Goal: Information Seeking & Learning: Learn about a topic

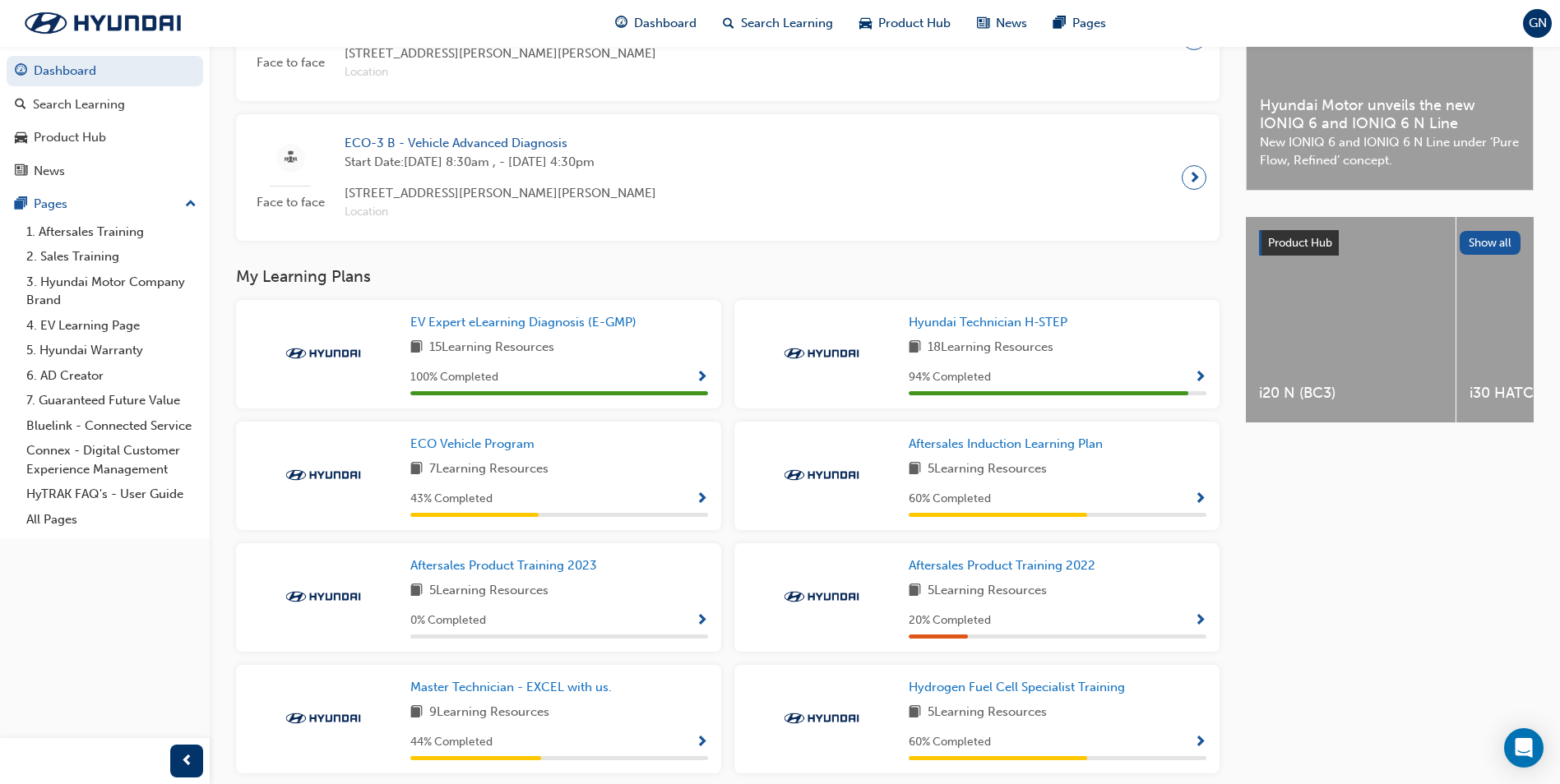
scroll to position [534, 0]
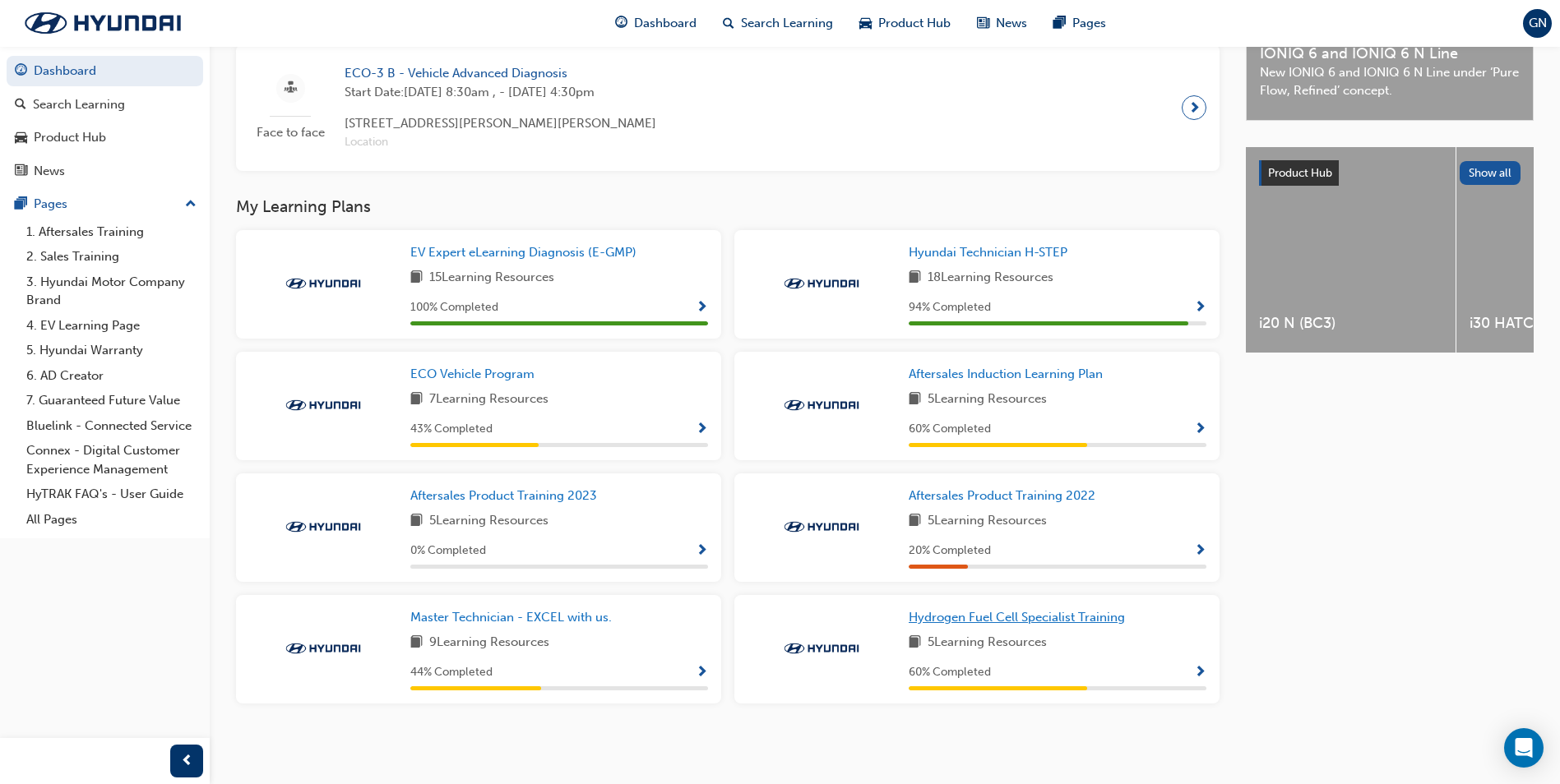
click at [986, 621] on span "Hydrogen Fuel Cell Specialist Training" at bounding box center [1017, 617] width 216 height 14
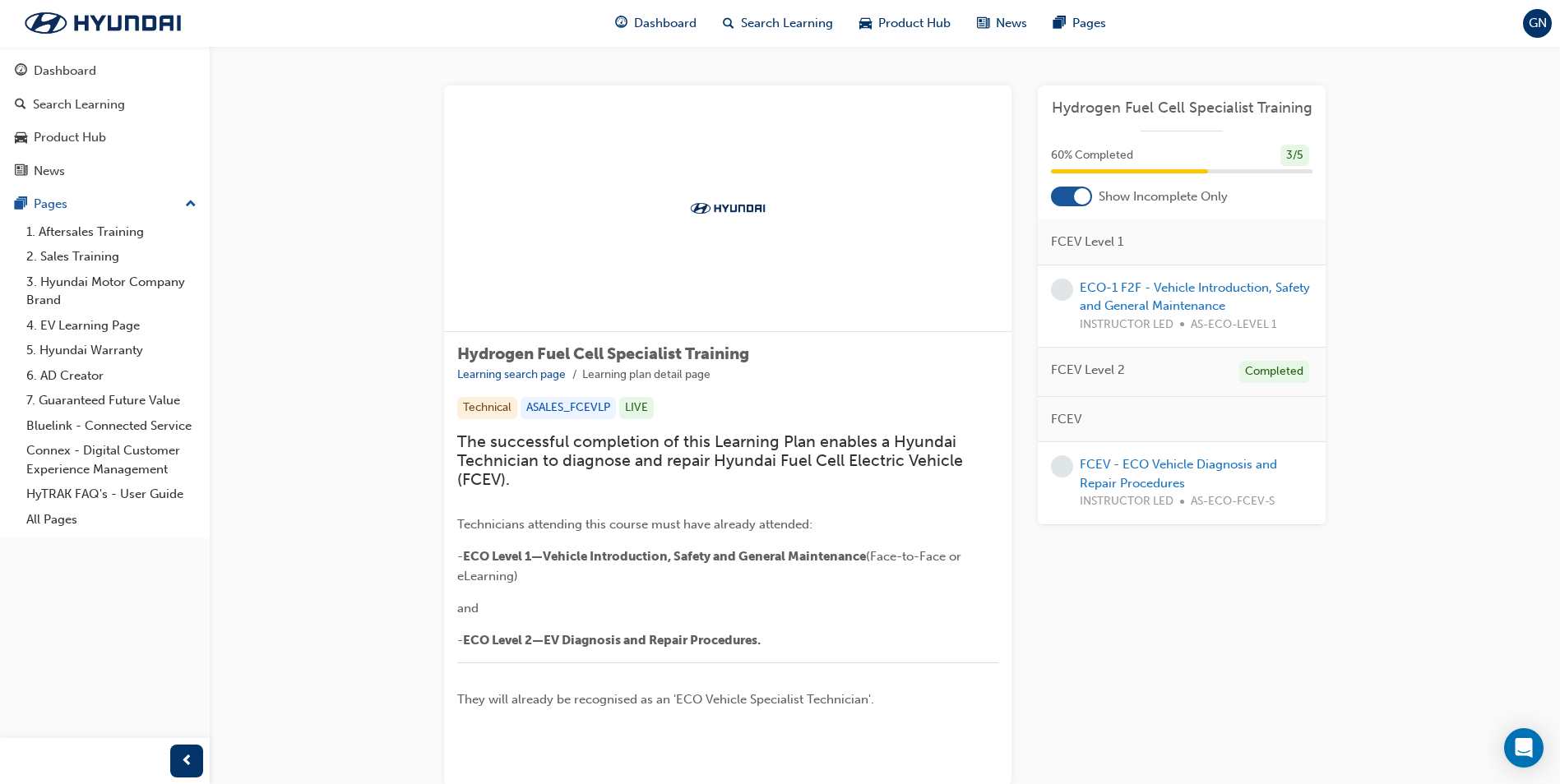
click at [1175, 369] on div "FCEV Level 2 Completed" at bounding box center [1181, 372] width 287 height 50
click at [1096, 370] on span "FCEV Level 2" at bounding box center [1088, 370] width 74 height 19
click at [1127, 369] on div "FCEV Level 2 Completed" at bounding box center [1181, 372] width 287 height 50
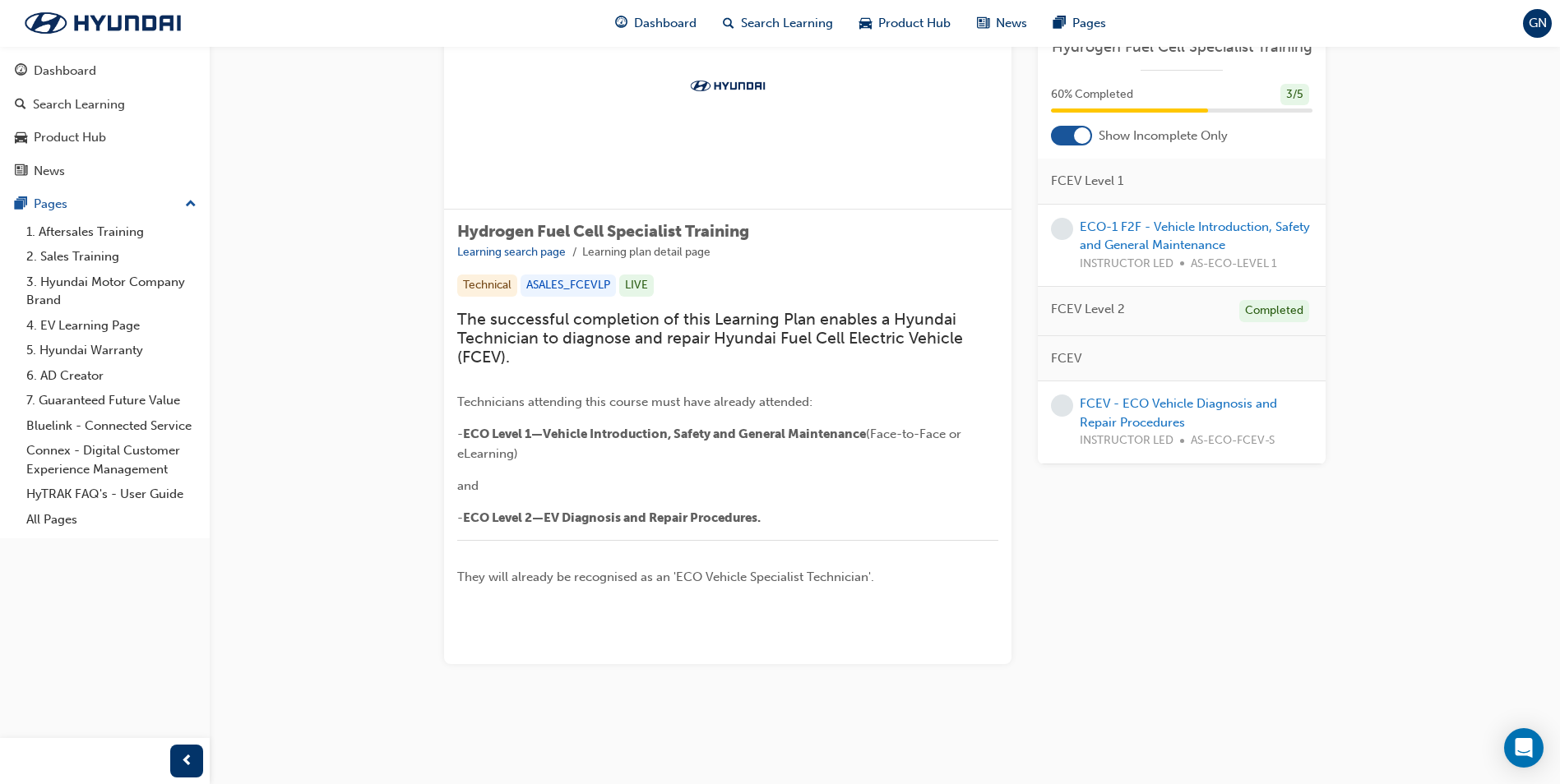
scroll to position [345, 0]
click at [1087, 312] on span "FCEV Level 2" at bounding box center [1088, 309] width 74 height 19
click at [1072, 357] on span "FCEV" at bounding box center [1066, 359] width 31 height 19
click at [1122, 299] on div "FCEV Level 2 Completed" at bounding box center [1181, 311] width 287 height 50
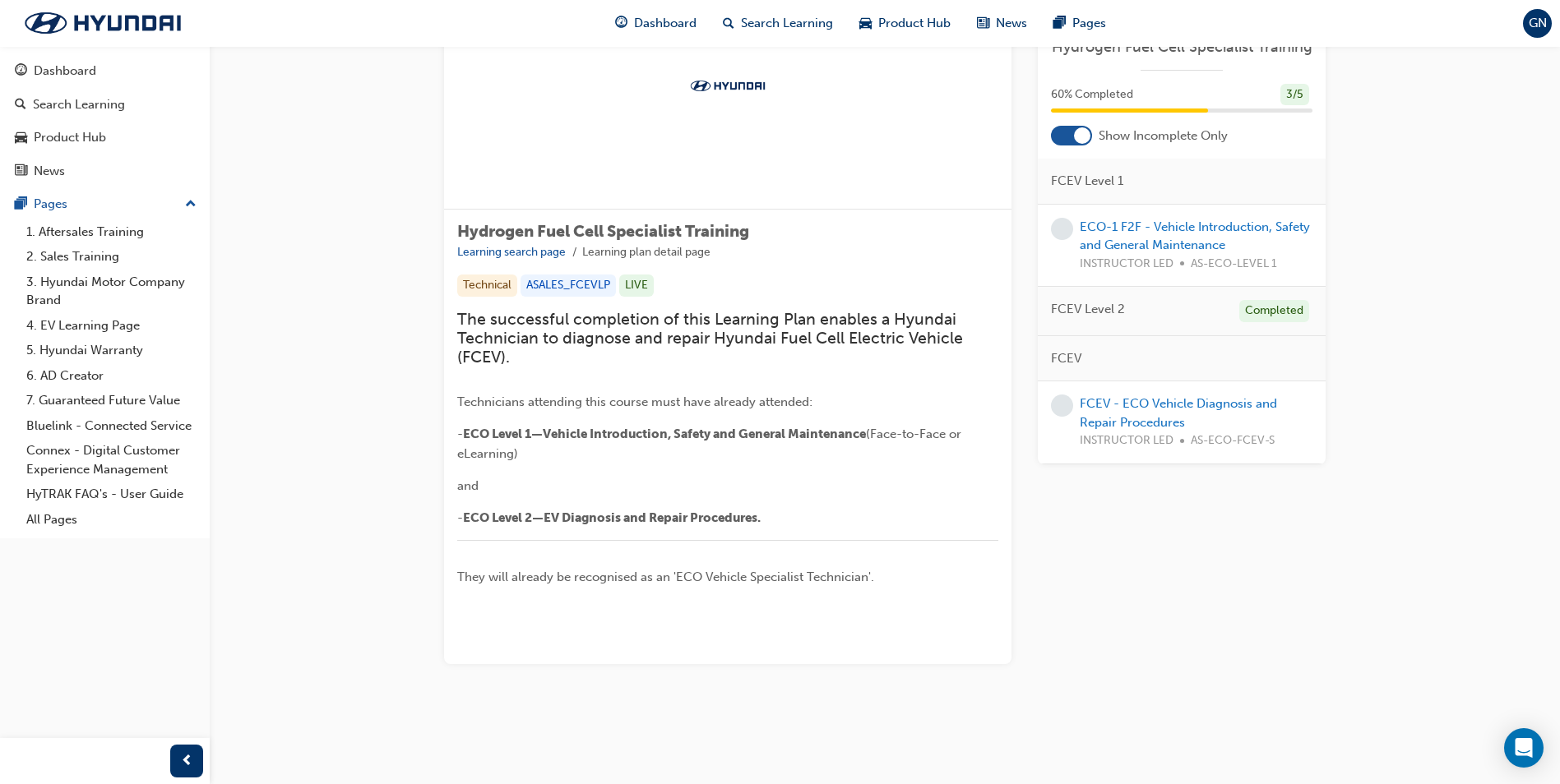
click at [1077, 341] on div "FCEV" at bounding box center [1181, 359] width 287 height 46
click at [1079, 343] on div "FCEV" at bounding box center [1181, 359] width 287 height 46
click at [1145, 403] on link "FCEV - ECO Vehicle Diagnosis and Repair Procedures" at bounding box center [1178, 413] width 197 height 33
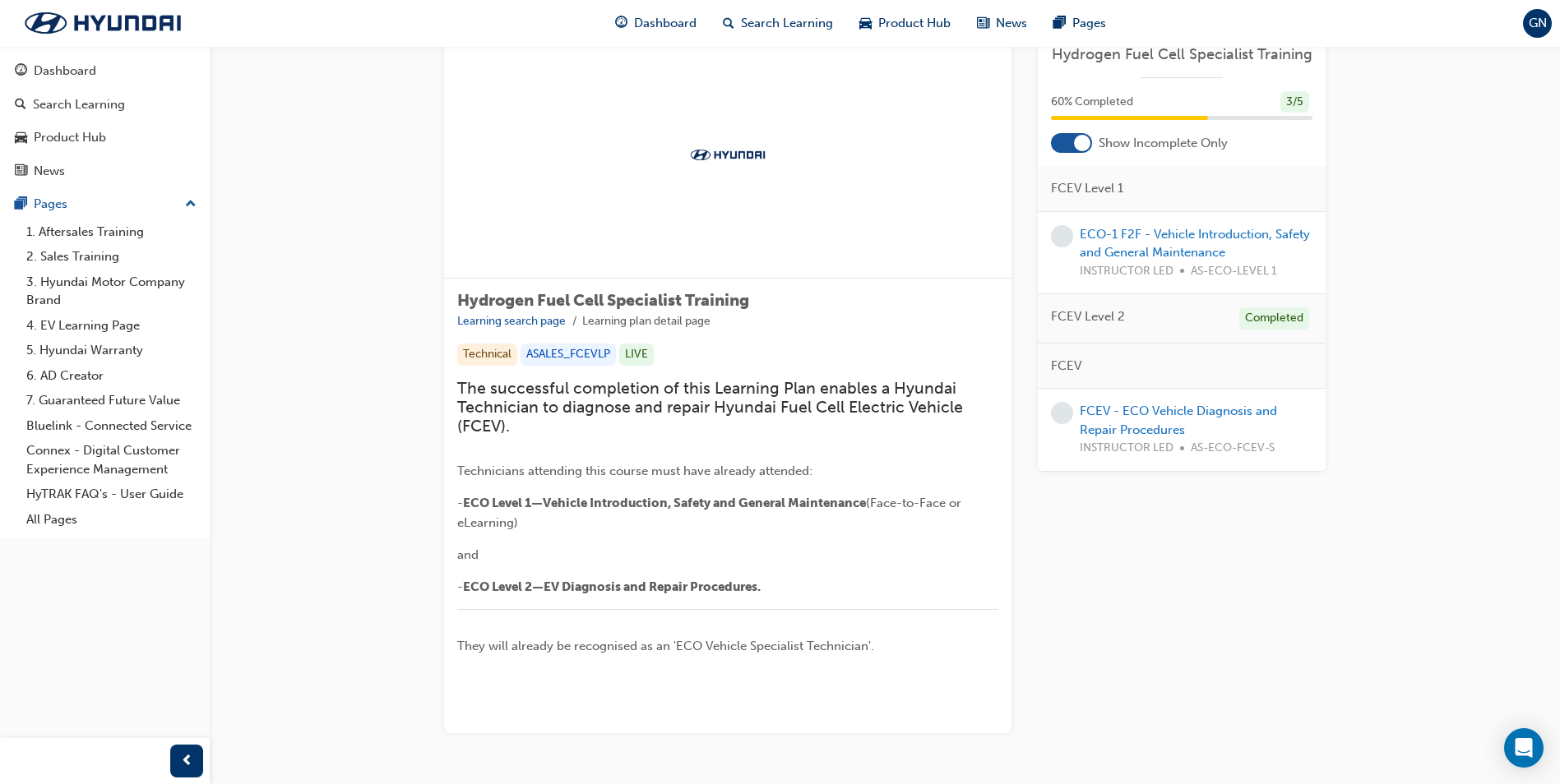
scroll to position [82, 0]
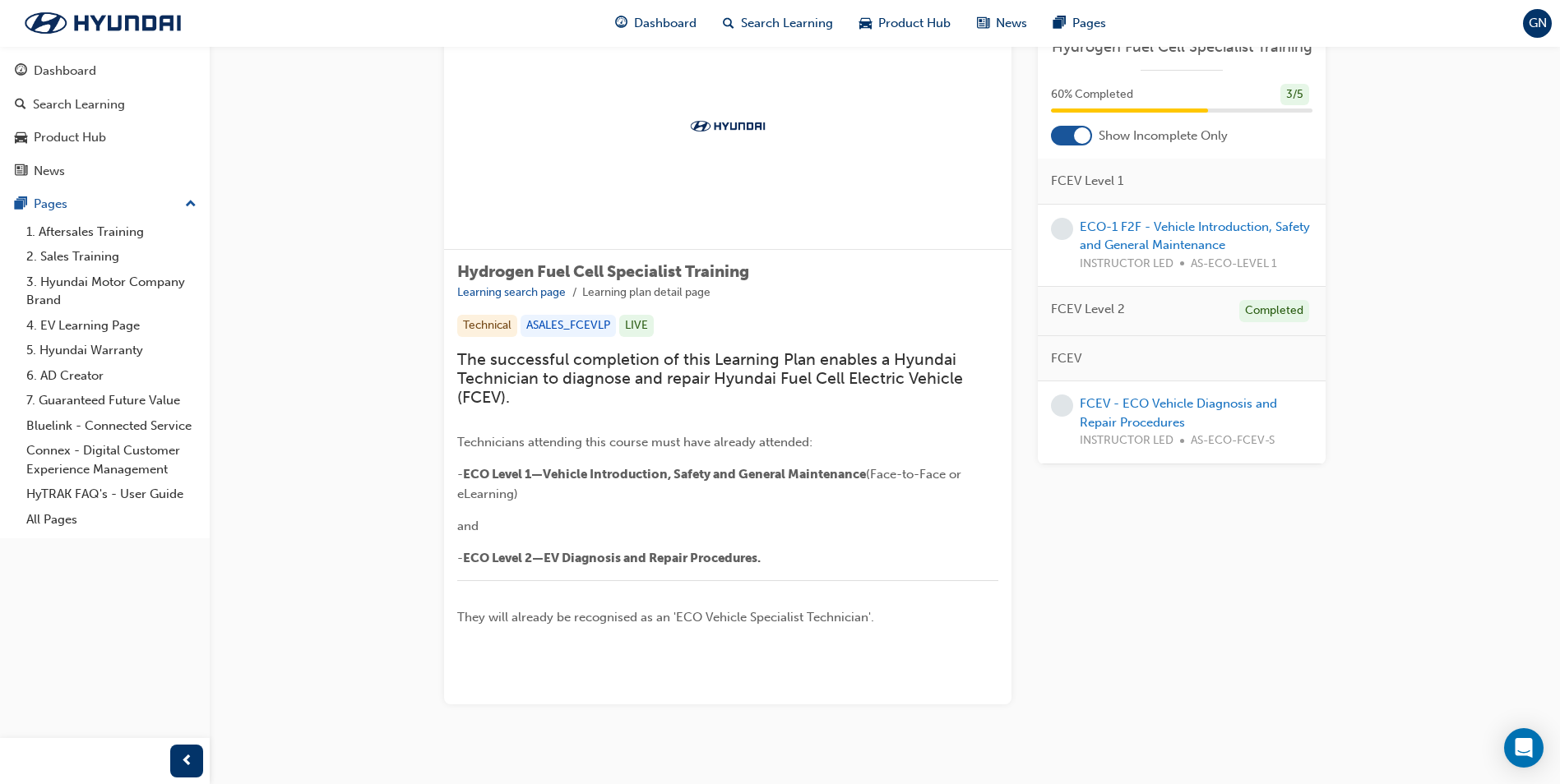
click at [1202, 236] on div "ECO-1 F2F - Vehicle Introduction, Safety and General Maintenance INSTRUCTOR LED…" at bounding box center [1196, 246] width 233 height 56
click at [1194, 232] on link "ECO-1 F2F - Vehicle Introduction, Safety and General Maintenance" at bounding box center [1194, 236] width 230 height 33
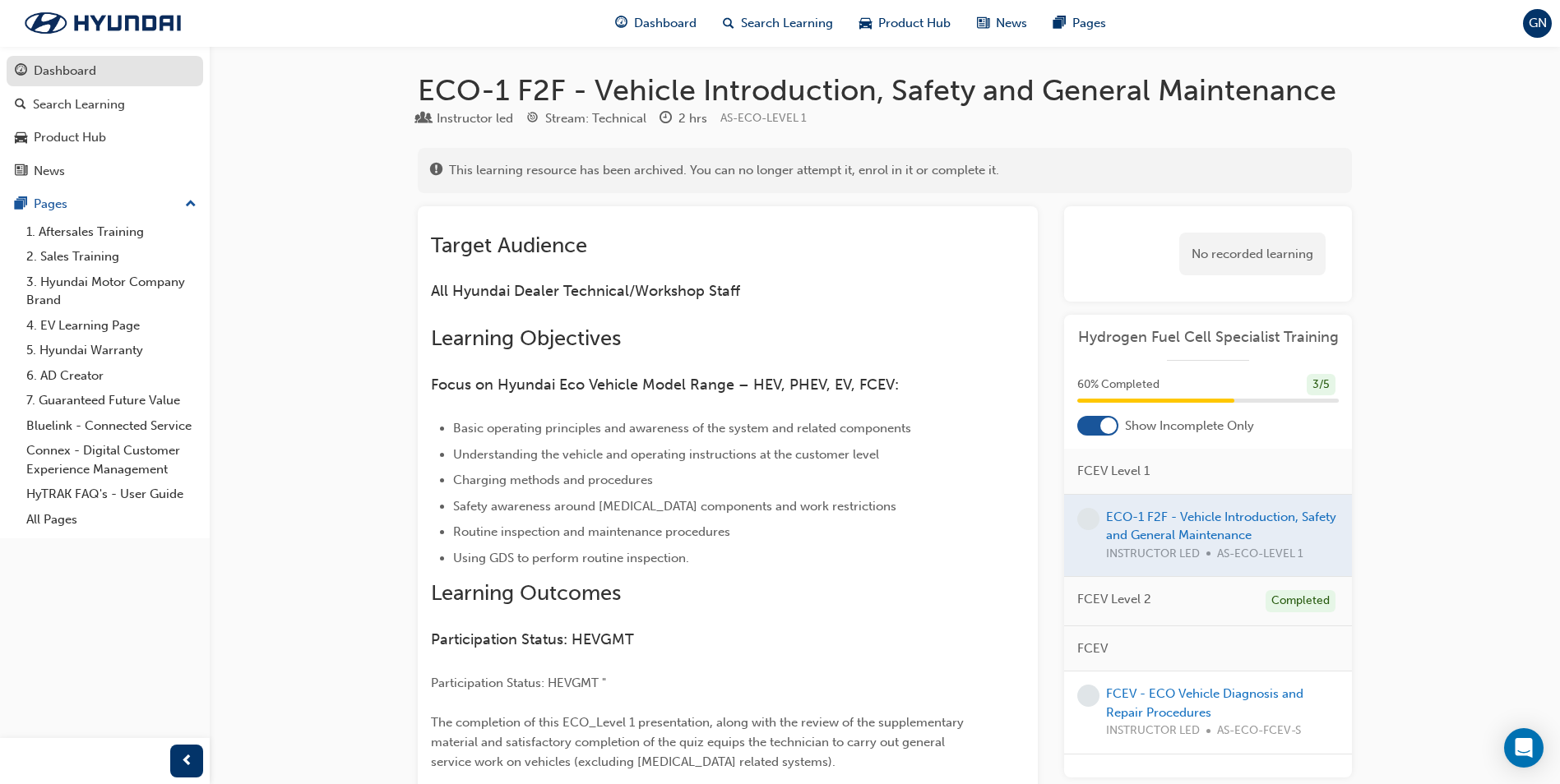
click at [99, 70] on div "Dashboard" at bounding box center [105, 71] width 180 height 21
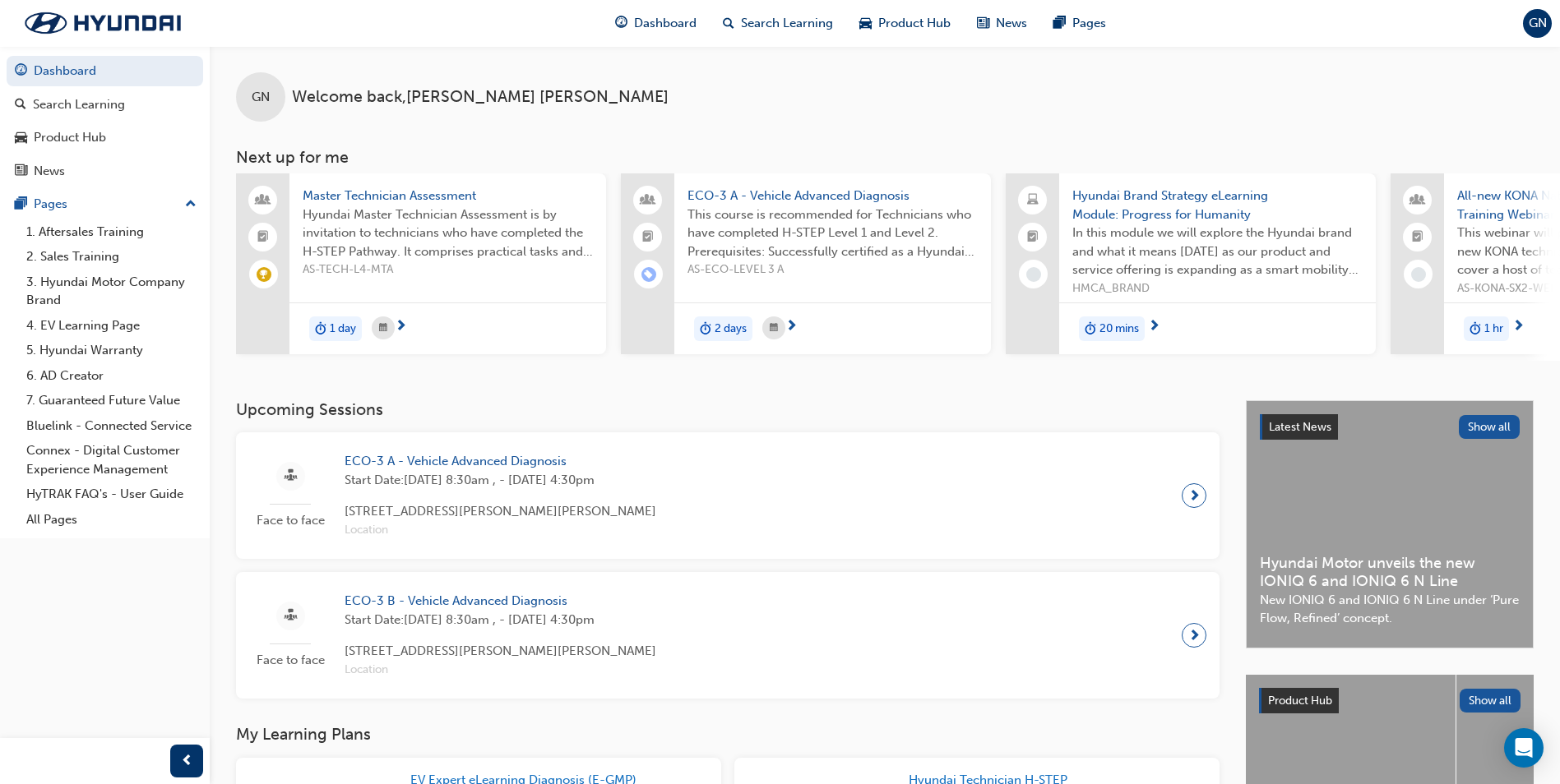
click at [395, 192] on span "Master Technician Assessment" at bounding box center [448, 196] width 290 height 19
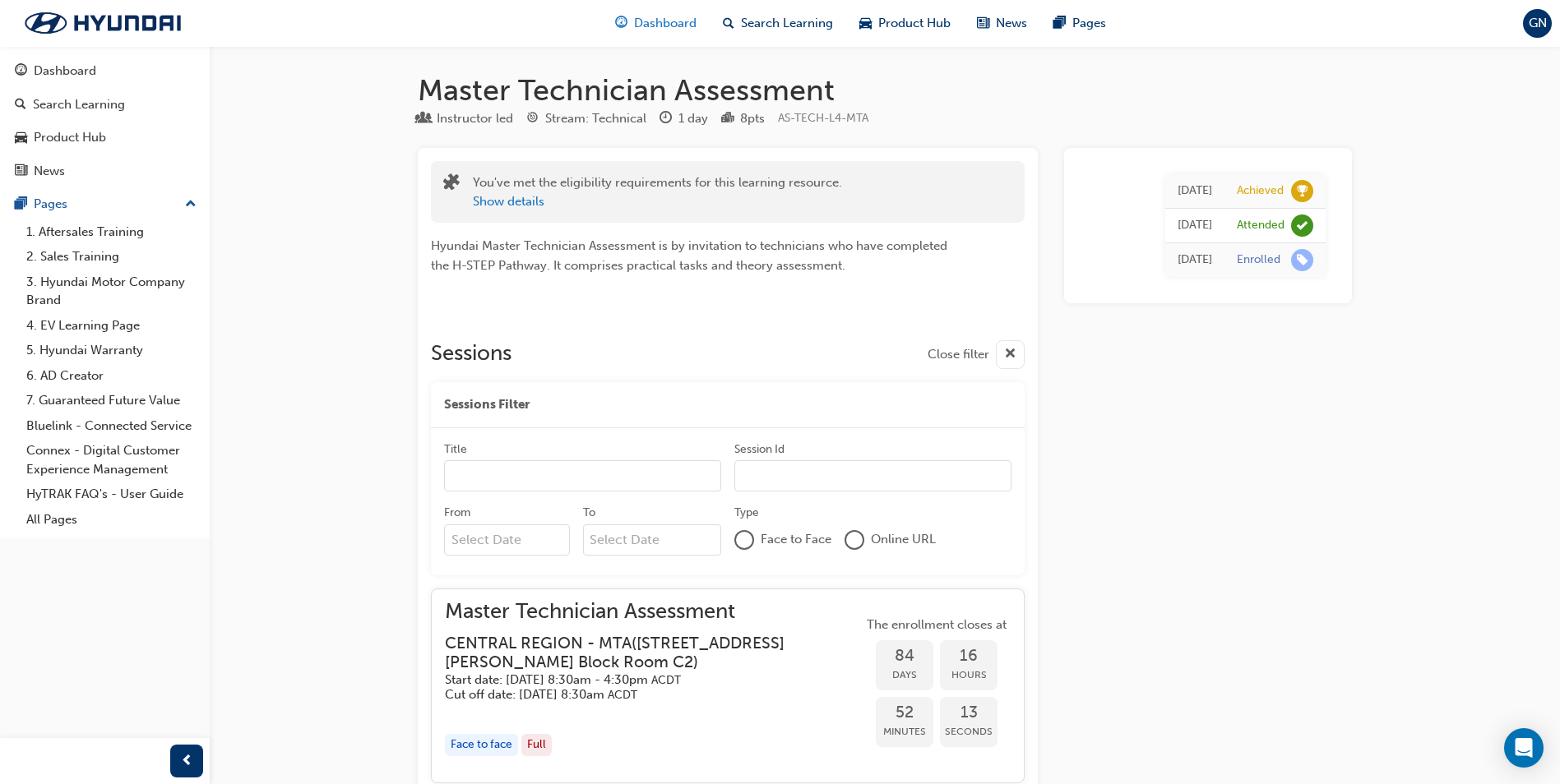
click at [643, 20] on span "Dashboard" at bounding box center [664, 23] width 62 height 19
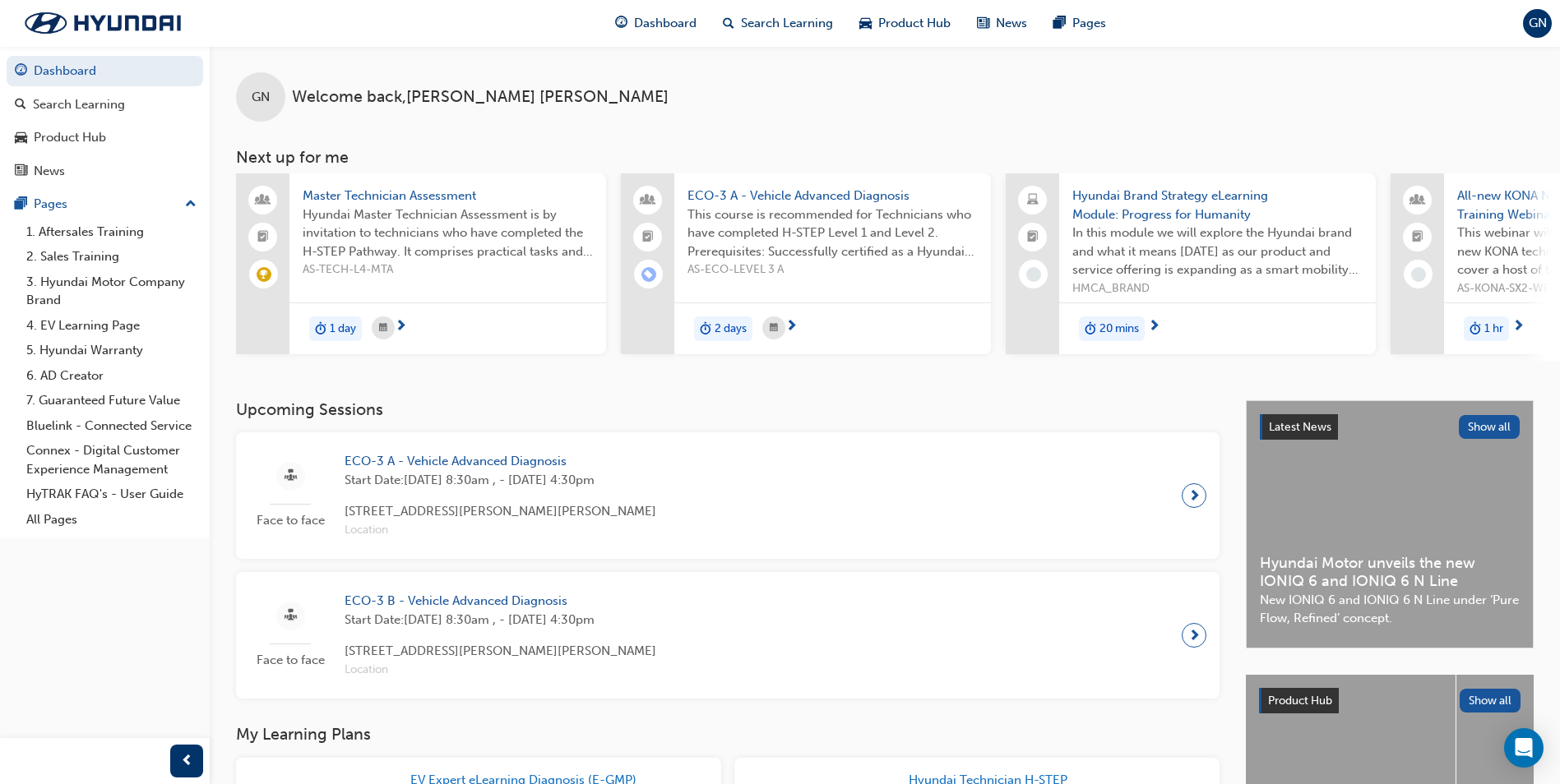
scroll to position [0, 982]
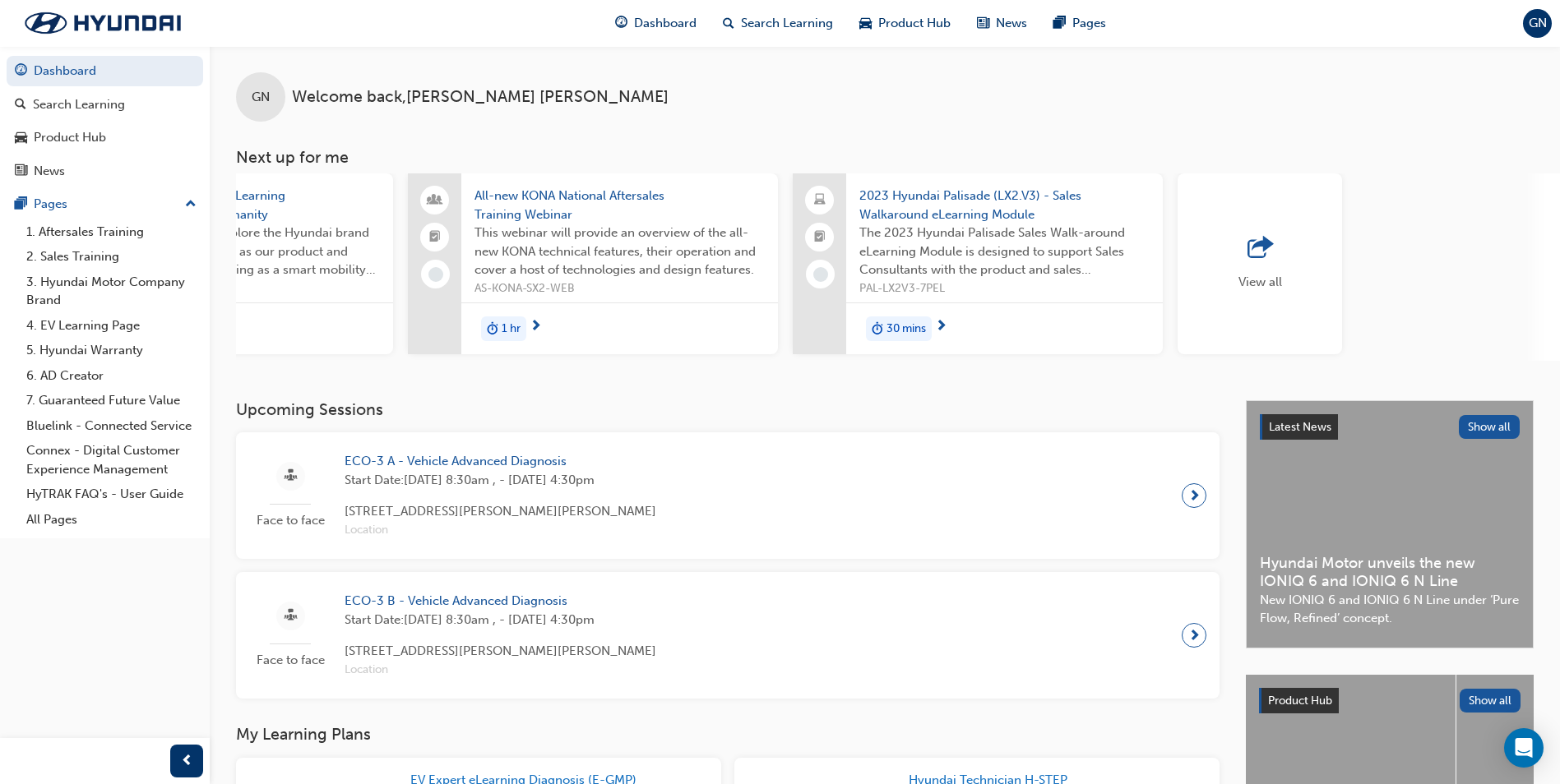
click at [1281, 271] on div "View all" at bounding box center [1260, 264] width 43 height 54
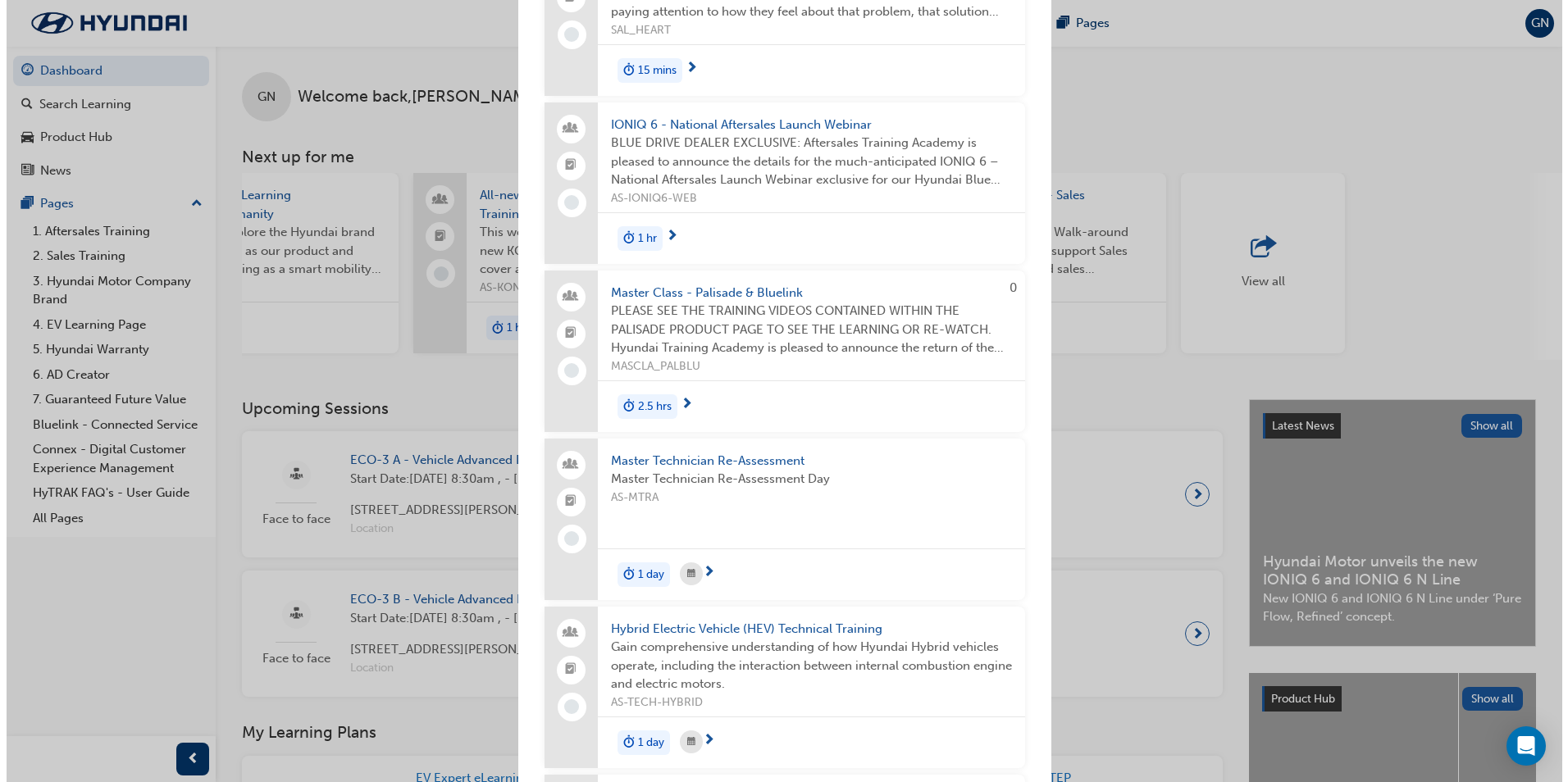
scroll to position [1558, 0]
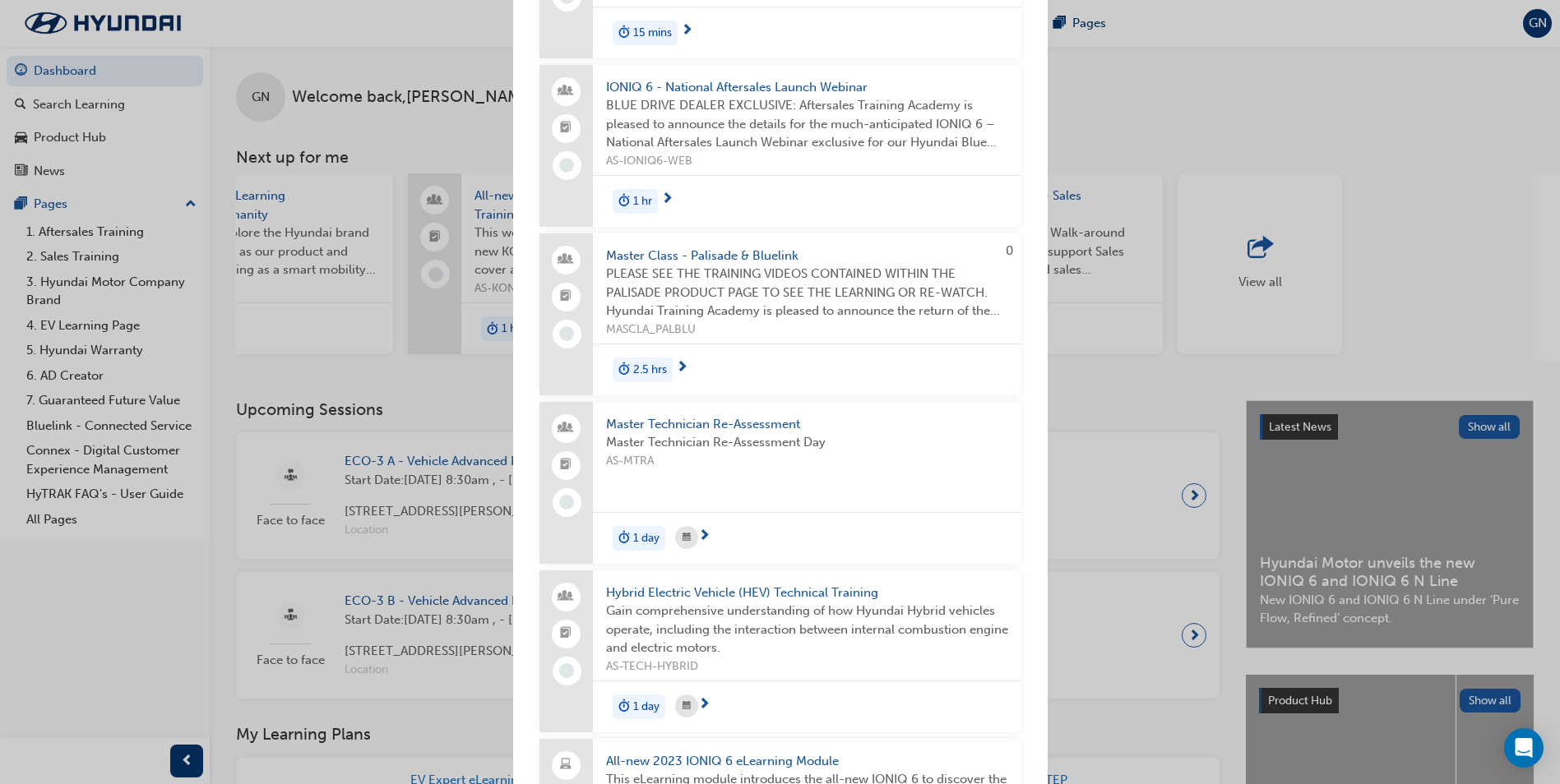
click at [686, 415] on span "Master Technician Re-Assessment" at bounding box center [807, 424] width 402 height 19
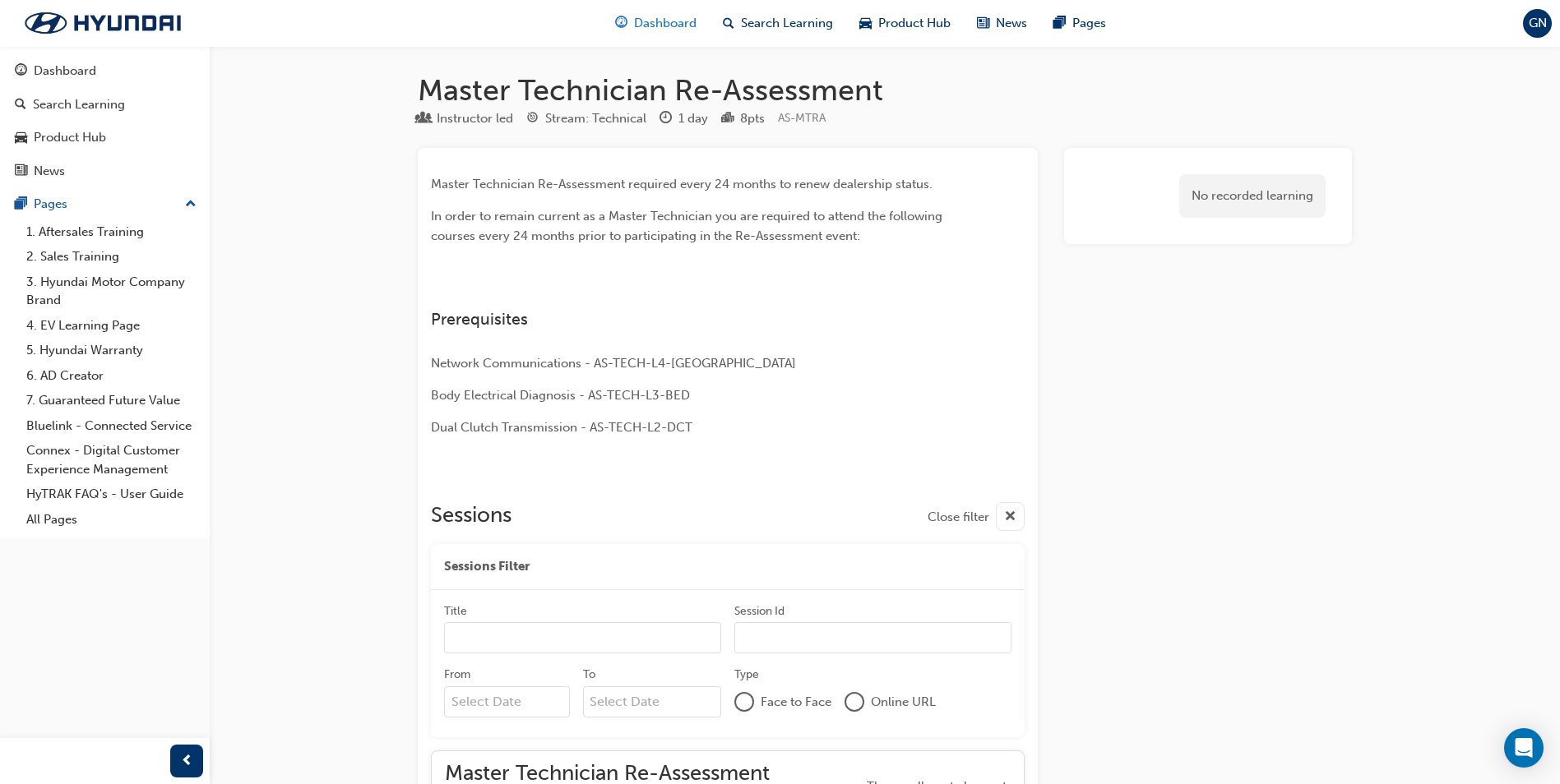
click at [650, 19] on span "Dashboard" at bounding box center [664, 23] width 62 height 19
